Goal: Information Seeking & Learning: Understand process/instructions

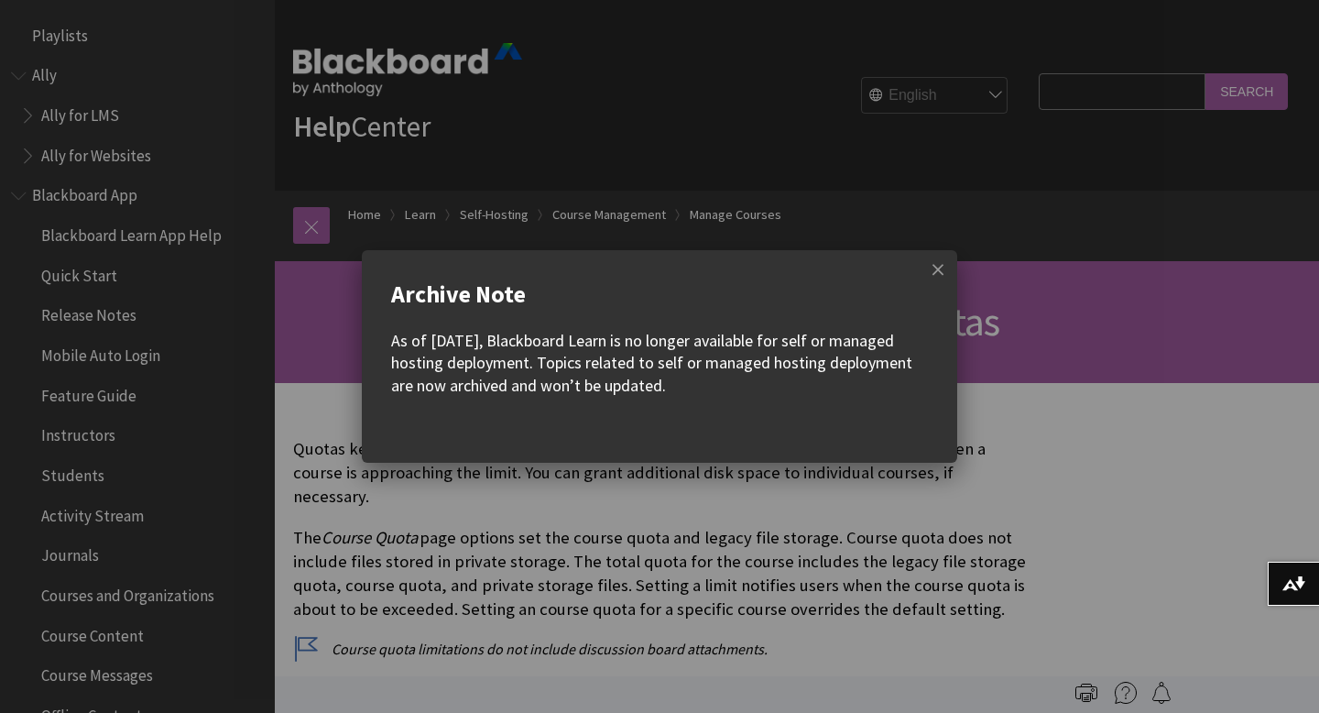
scroll to position [2349, 0]
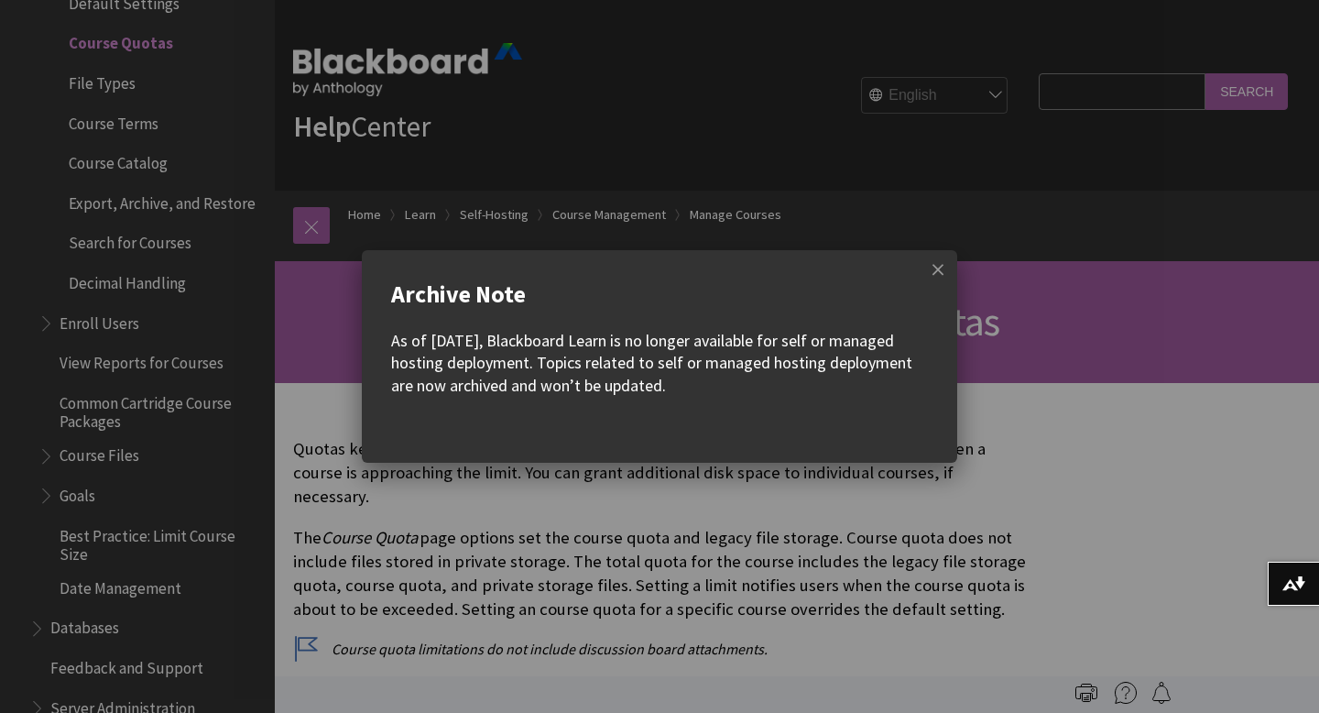
click at [789, 313] on w-div "Archive Note As of [DATE], Blackboard Learn is no longer available for self or …" at bounding box center [660, 356] width 596 height 213
click at [940, 274] on span at bounding box center [938, 269] width 38 height 38
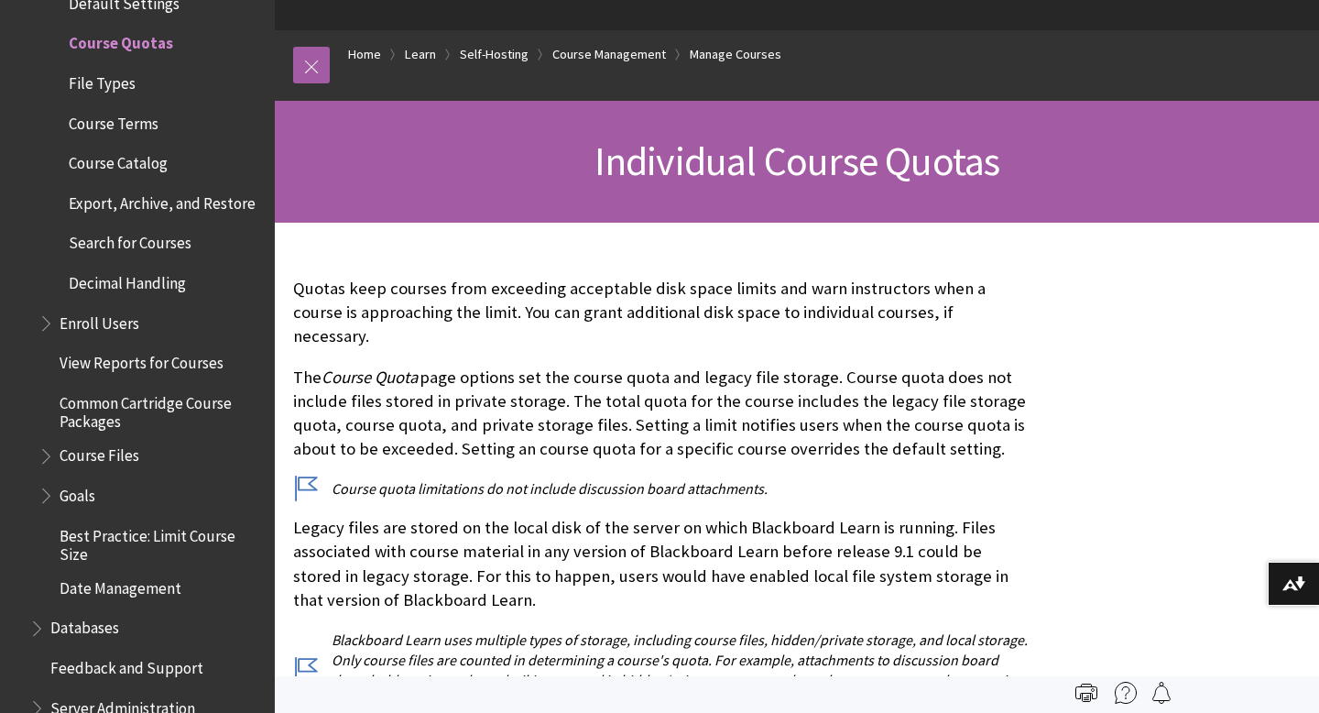
scroll to position [0, 0]
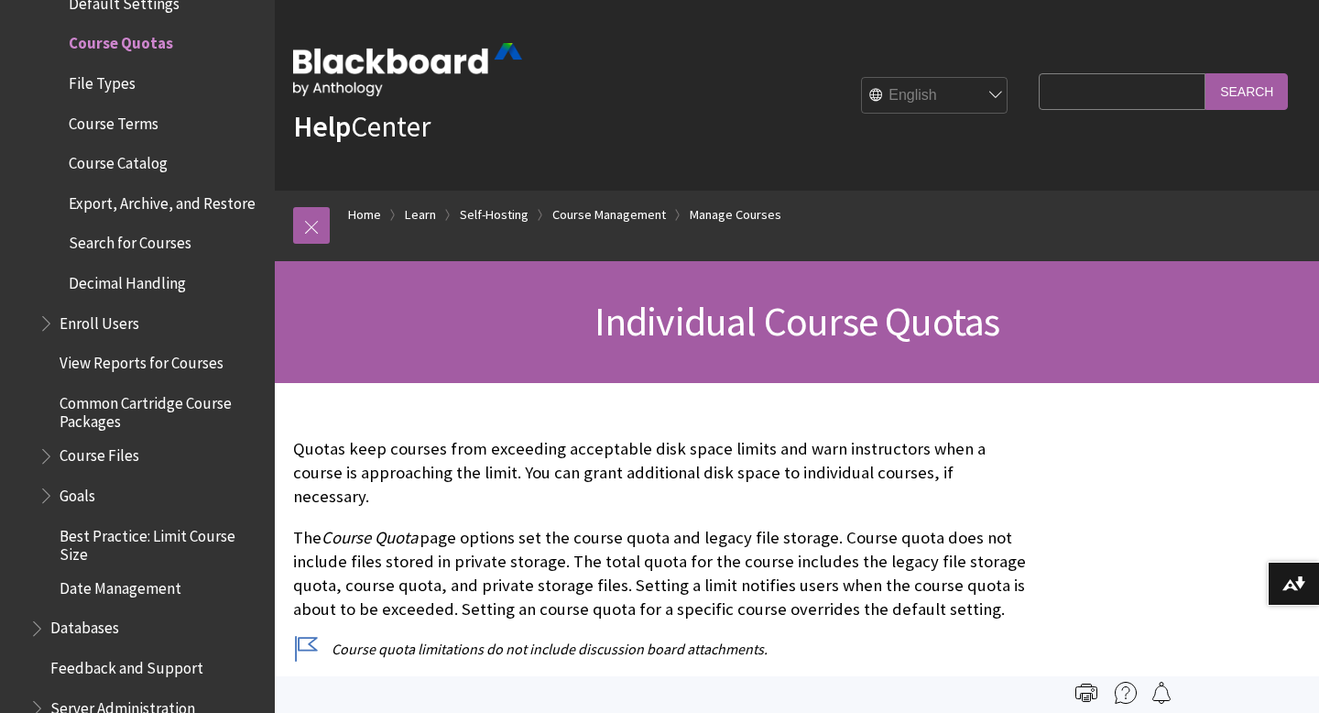
click at [728, 317] on span "Individual Course Quotas" at bounding box center [798, 321] width 406 height 50
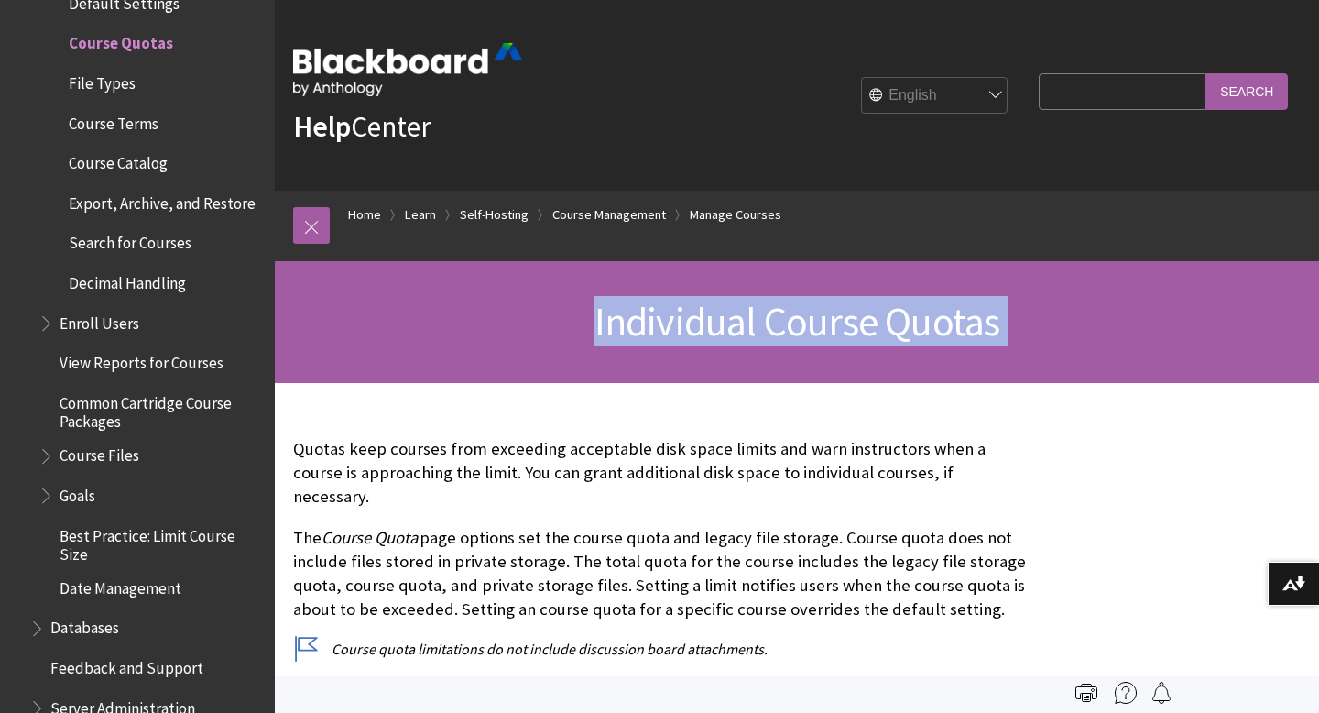
click at [728, 317] on span "Individual Course Quotas" at bounding box center [798, 321] width 406 height 50
click at [784, 281] on div "Individual Course Quotas" at bounding box center [797, 322] width 1045 height 122
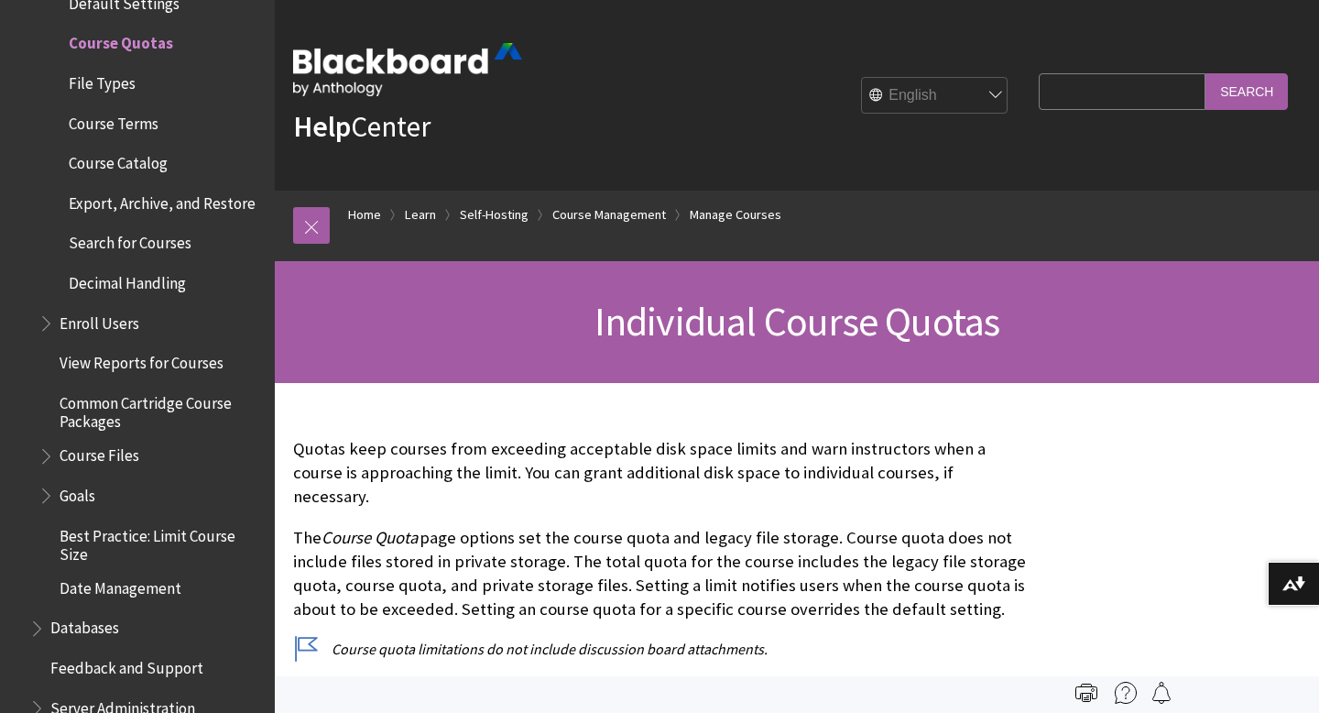
click at [409, 51] on img at bounding box center [407, 69] width 229 height 53
click at [418, 72] on img at bounding box center [407, 69] width 229 height 53
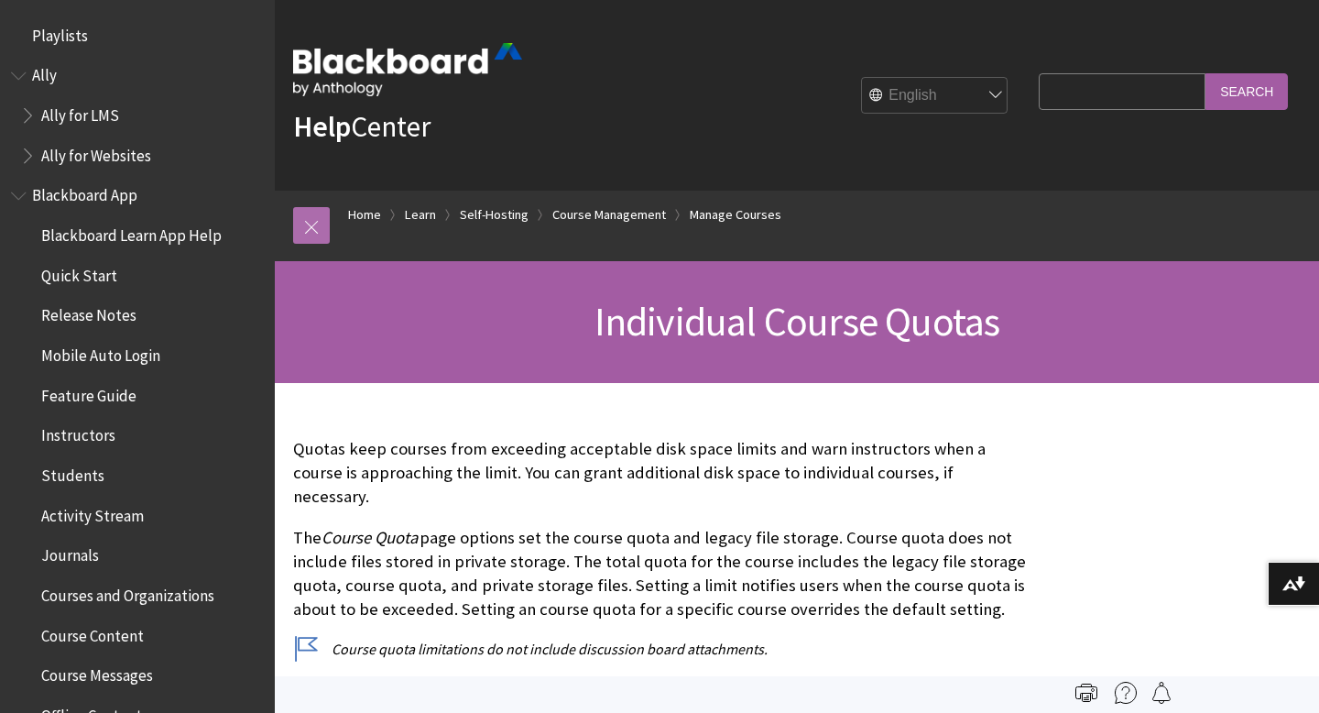
click at [320, 236] on link at bounding box center [311, 225] width 37 height 37
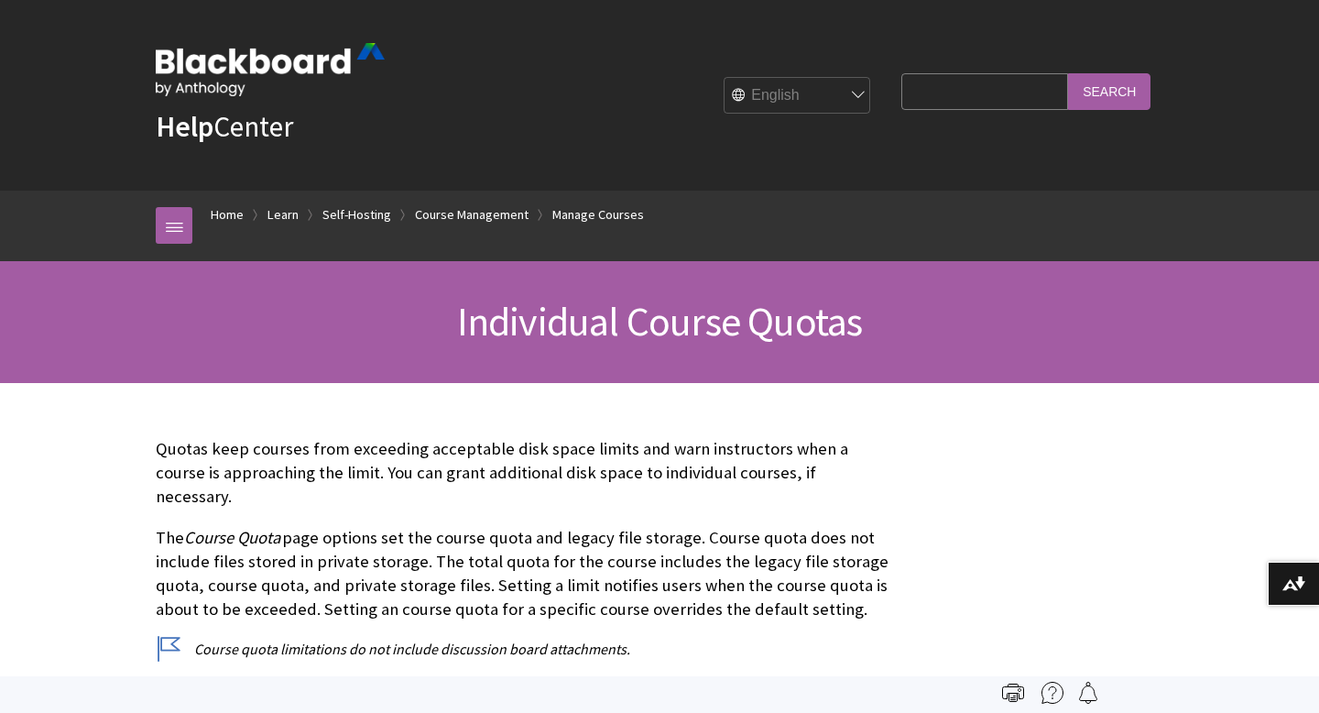
click at [569, 332] on span "Individual Course Quotas" at bounding box center [660, 321] width 406 height 50
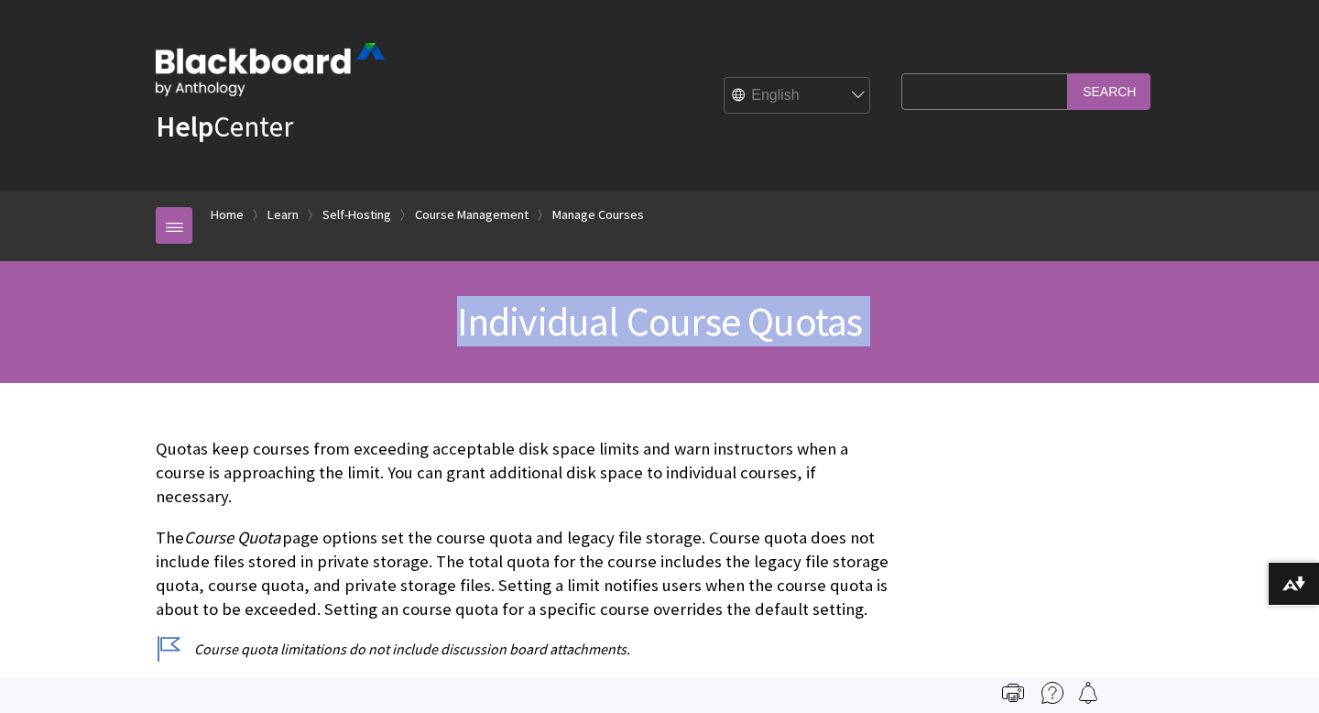
click at [569, 332] on span "Individual Course Quotas" at bounding box center [660, 321] width 406 height 50
click at [693, 332] on span "Individual Course Quotas" at bounding box center [660, 321] width 406 height 50
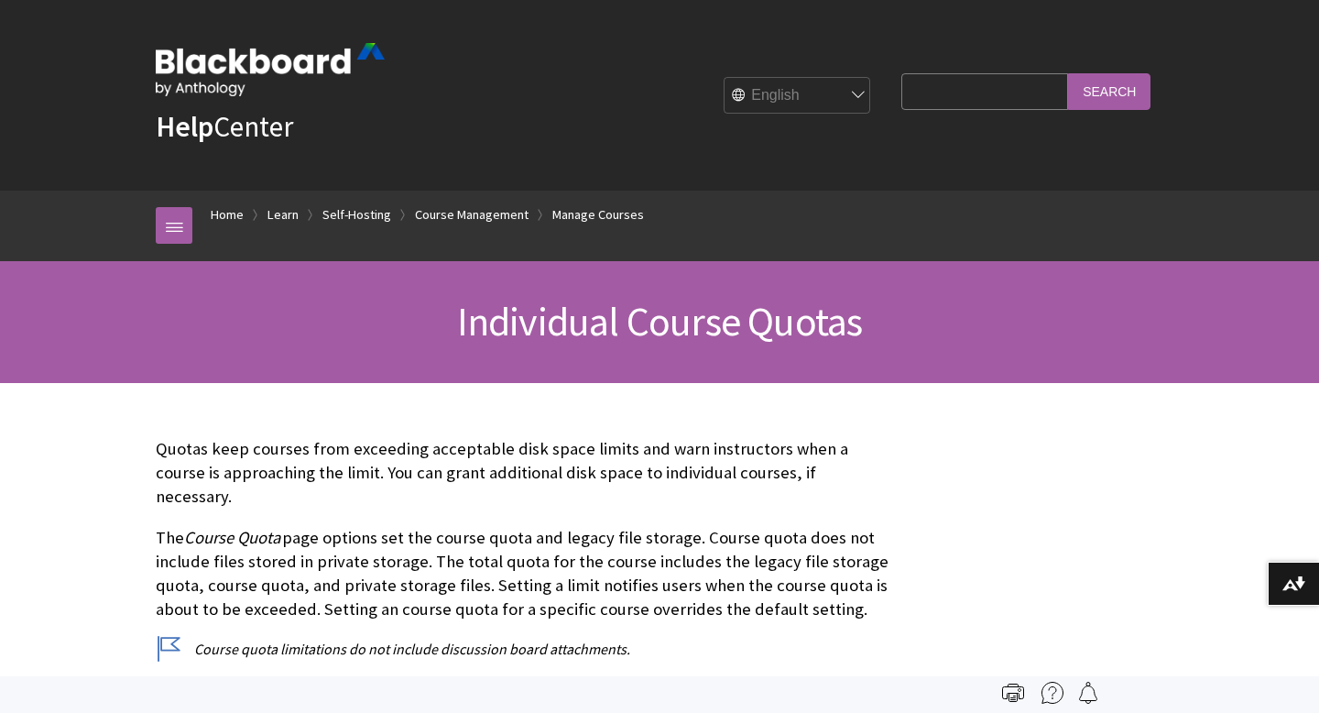
drag, startPoint x: 743, startPoint y: 339, endPoint x: 754, endPoint y: 335, distance: 11.6
click at [754, 335] on span "Individual Course Quotas" at bounding box center [660, 321] width 406 height 50
drag, startPoint x: 754, startPoint y: 335, endPoint x: 611, endPoint y: 321, distance: 143.7
click at [611, 321] on span "Individual Course Quotas" at bounding box center [660, 321] width 406 height 50
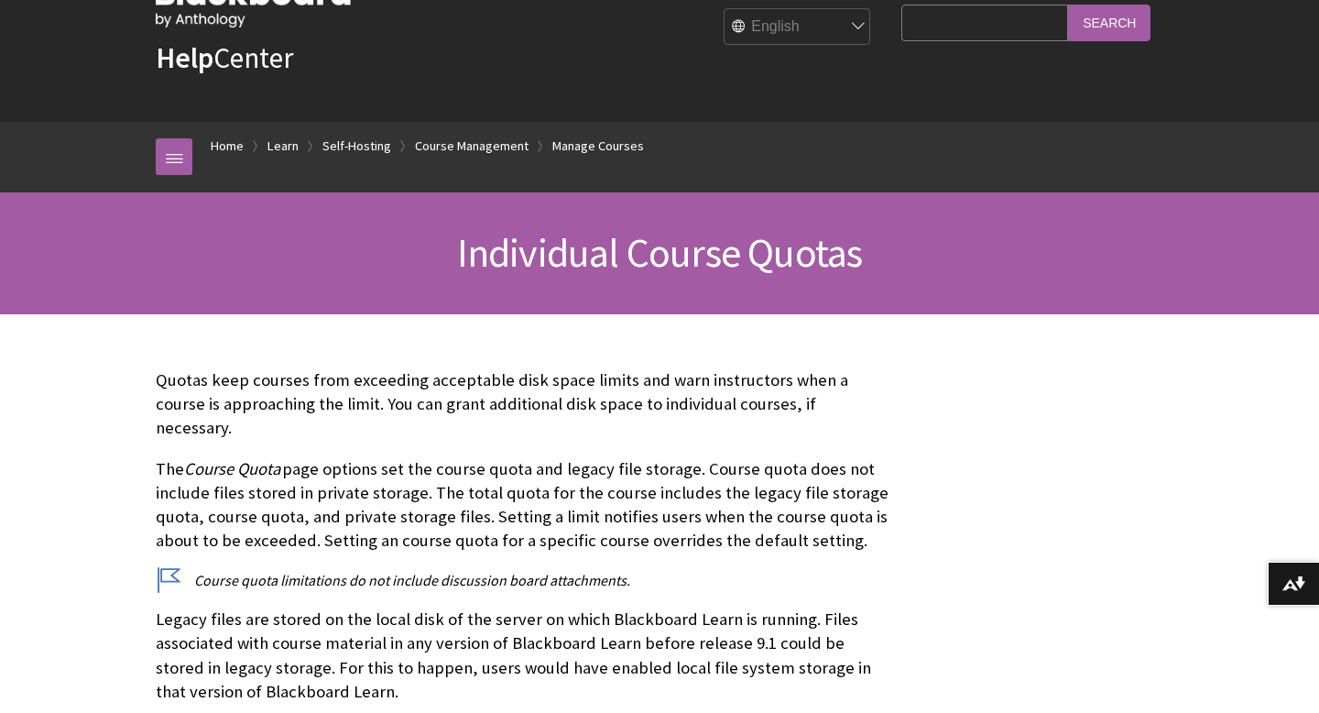
scroll to position [74, 0]
